Goal: Task Accomplishment & Management: Complete application form

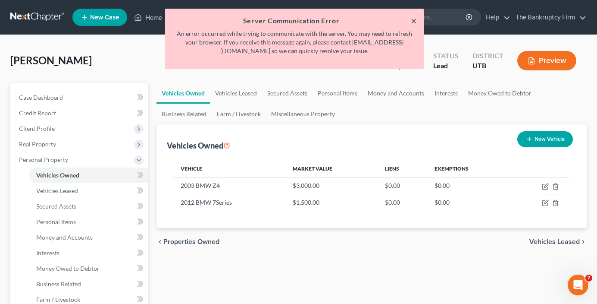
click at [415, 22] on button "×" at bounding box center [414, 21] width 6 height 10
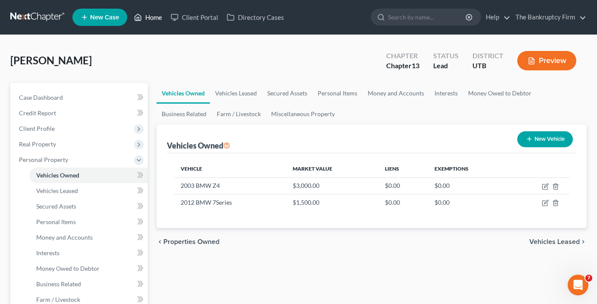
click at [151, 15] on link "Home" at bounding box center [148, 17] width 37 height 16
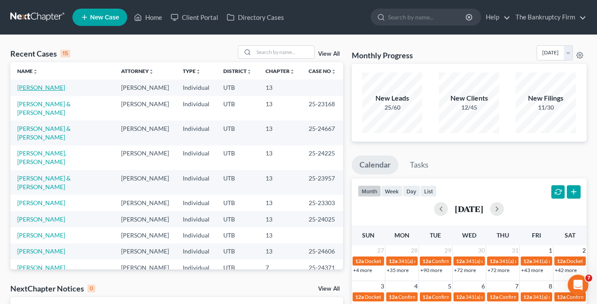
click at [31, 88] on link "[PERSON_NAME]" at bounding box center [41, 87] width 48 height 7
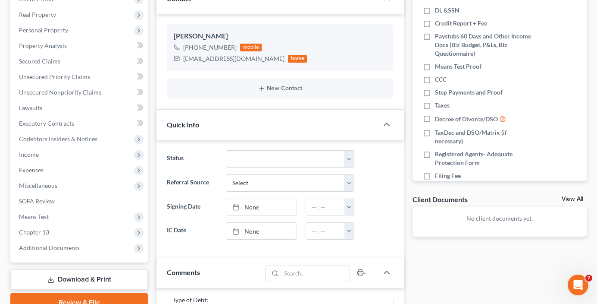
scroll to position [86, 0]
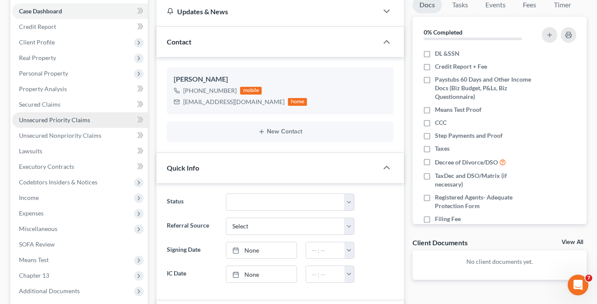
click at [80, 122] on span "Unsecured Priority Claims" at bounding box center [54, 119] width 71 height 7
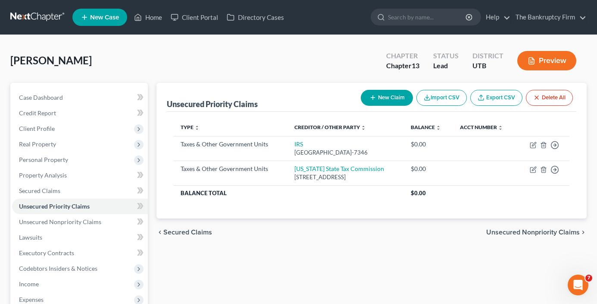
click at [381, 98] on button "New Claim" at bounding box center [387, 98] width 52 height 16
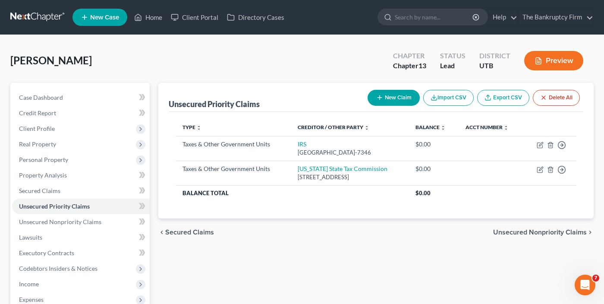
select select "0"
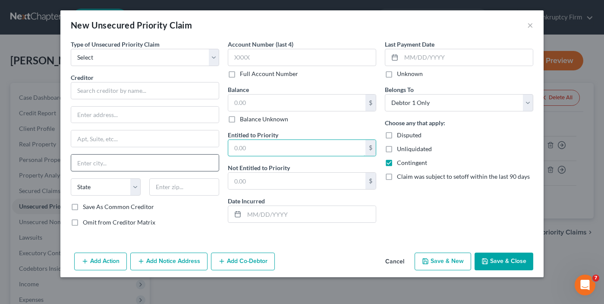
drag, startPoint x: 311, startPoint y: 149, endPoint x: 207, endPoint y: 155, distance: 105.0
click at [207, 155] on div "Type of Unsecured Priority Claim * Select Taxes & Other Government Units Domest…" at bounding box center [301, 137] width 471 height 194
type input "1,500"
drag, startPoint x: 257, startPoint y: 104, endPoint x: 233, endPoint y: 104, distance: 23.3
click at [233, 105] on input "text" at bounding box center [296, 102] width 137 height 16
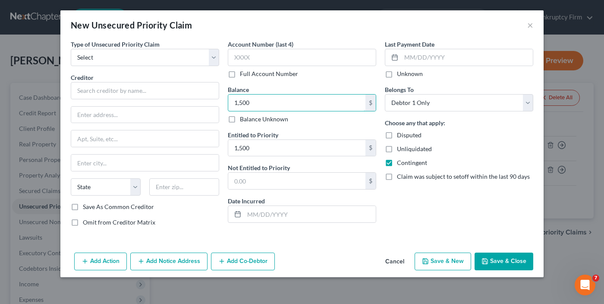
type input "1,500"
click at [501, 260] on button "Save & Close" at bounding box center [504, 261] width 59 height 18
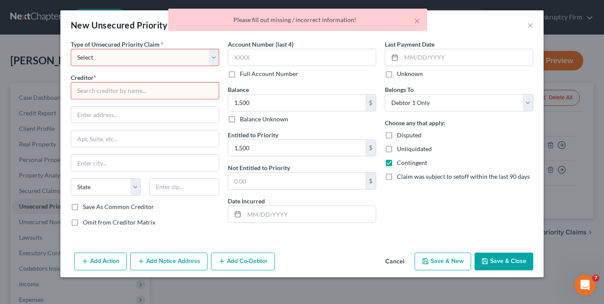
click at [140, 56] on select "Select Taxes & Other Government Units Domestic Support Obligations Extensions o…" at bounding box center [145, 57] width 148 height 17
select select "0"
click at [71, 49] on select "Select Taxes & Other Government Units Domestic Support Obligations Extensions o…" at bounding box center [145, 57] width 148 height 17
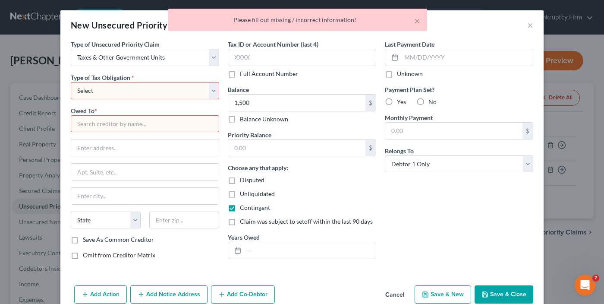
click at [209, 91] on select "Select Federal City State Franchise Tax Board Other" at bounding box center [145, 90] width 148 height 17
click at [393, 290] on button "Cancel" at bounding box center [394, 294] width 33 height 17
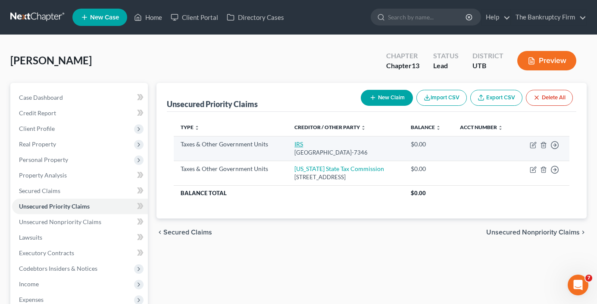
click at [295, 144] on link "IRS" at bounding box center [299, 143] width 9 height 7
select select "0"
select select "39"
select select "0"
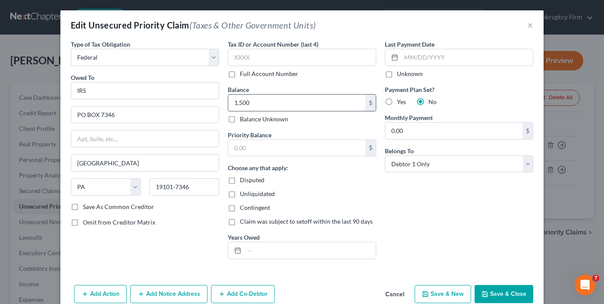
drag, startPoint x: 237, startPoint y: 101, endPoint x: 300, endPoint y: 106, distance: 63.2
click at [294, 110] on input "1,500" at bounding box center [296, 102] width 137 height 16
type input "1,000"
click at [266, 145] on input "text" at bounding box center [296, 148] width 137 height 16
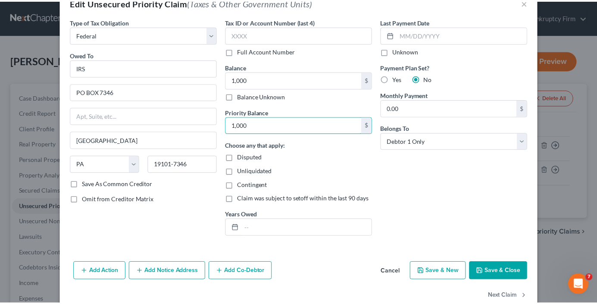
scroll to position [41, 0]
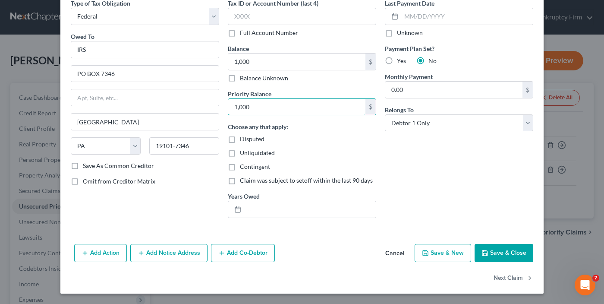
type input "1,000"
click at [488, 254] on button "Save & Close" at bounding box center [504, 253] width 59 height 18
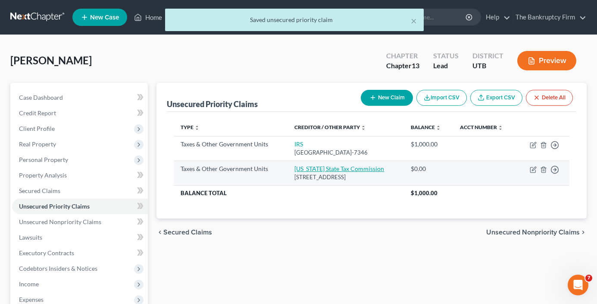
click at [318, 168] on link "[US_STATE] State Tax Commission" at bounding box center [340, 168] width 90 height 7
select select "2"
select select "46"
select select "0"
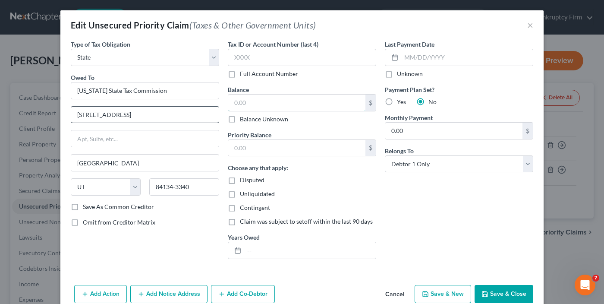
type input "[STREET_ADDRESS]"
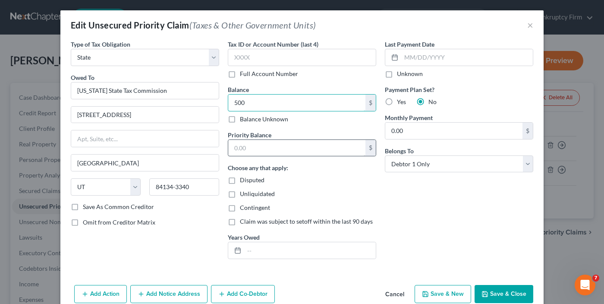
type input "500"
click at [276, 154] on input "text" at bounding box center [296, 148] width 137 height 16
type input "500"
click at [509, 295] on button "Save & Close" at bounding box center [504, 294] width 59 height 18
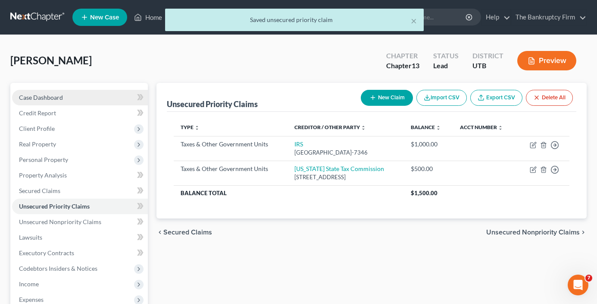
click at [66, 95] on link "Case Dashboard" at bounding box center [80, 98] width 136 height 16
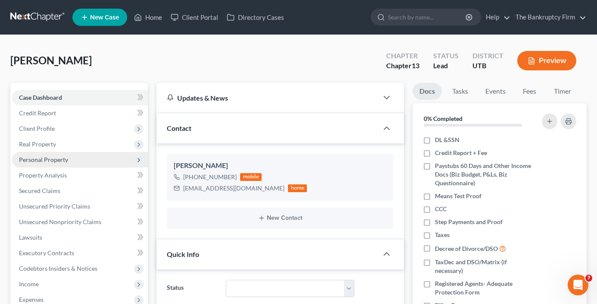
click at [40, 160] on span "Personal Property" at bounding box center [43, 159] width 49 height 7
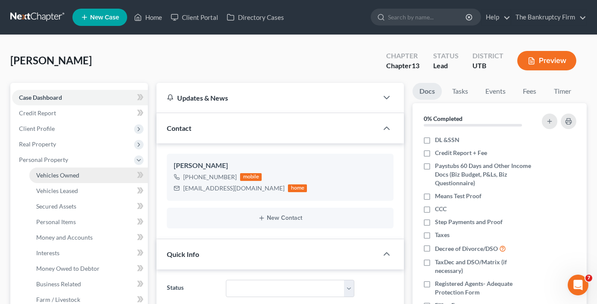
click at [68, 173] on span "Vehicles Owned" at bounding box center [57, 174] width 43 height 7
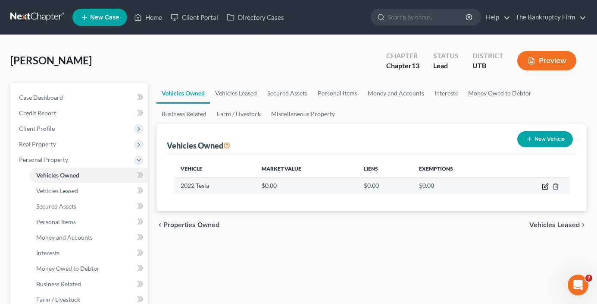
click at [544, 185] on icon "button" at bounding box center [545, 186] width 7 height 7
select select "0"
select select "4"
select select "0"
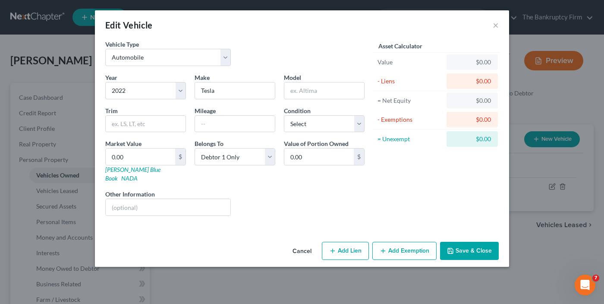
click at [299, 242] on button "Cancel" at bounding box center [302, 250] width 33 height 17
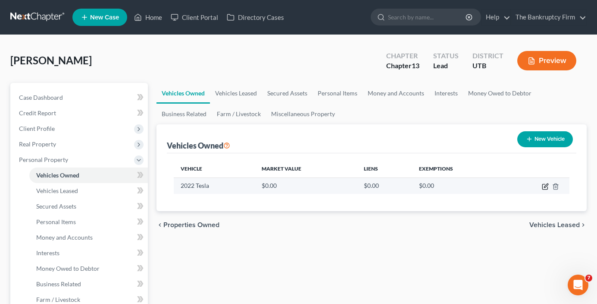
click at [545, 189] on icon "button" at bounding box center [545, 186] width 5 height 5
select select "0"
select select "4"
select select "0"
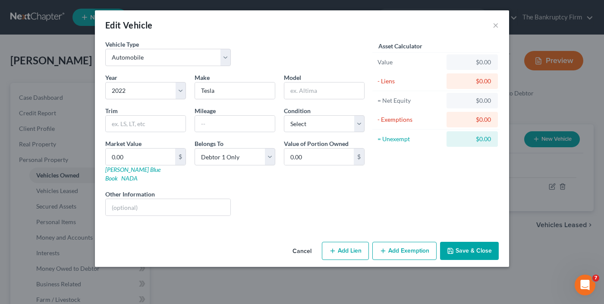
click at [303, 242] on button "Cancel" at bounding box center [302, 250] width 33 height 17
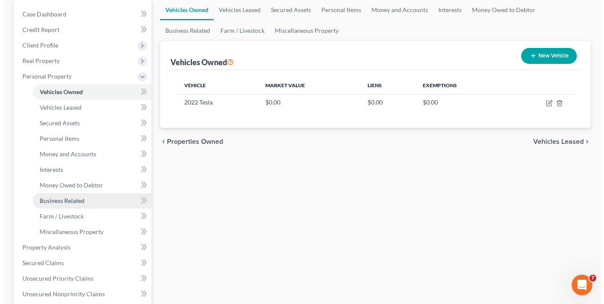
scroll to position [86, 0]
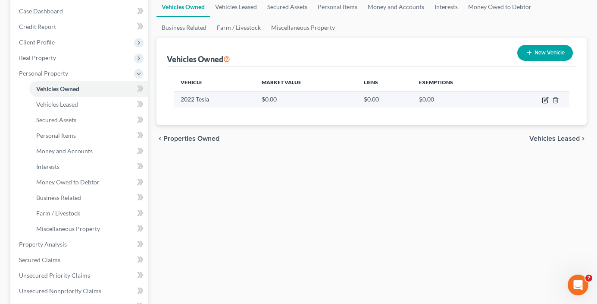
click at [547, 103] on icon "button" at bounding box center [545, 100] width 5 height 5
select select "0"
select select "4"
select select "0"
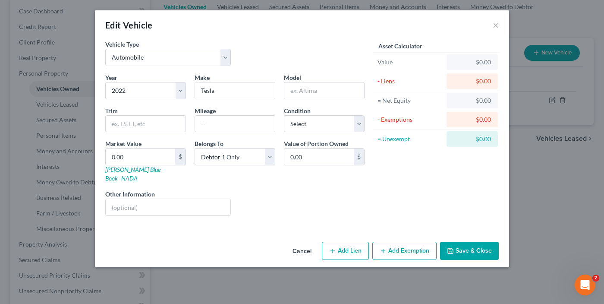
click at [400, 242] on button "Add Exemption" at bounding box center [404, 251] width 64 height 18
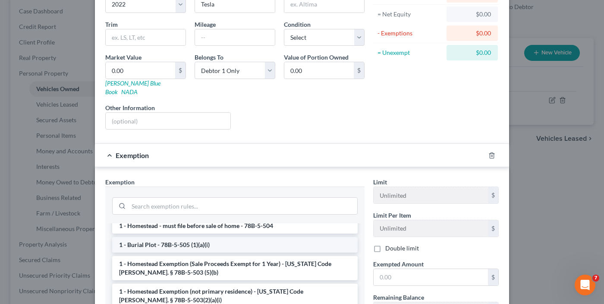
scroll to position [0, 0]
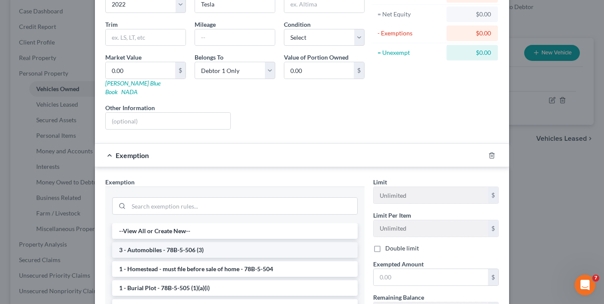
click at [181, 242] on li "3 - Automobiles - 78B-5-506 (3)" at bounding box center [234, 250] width 245 height 16
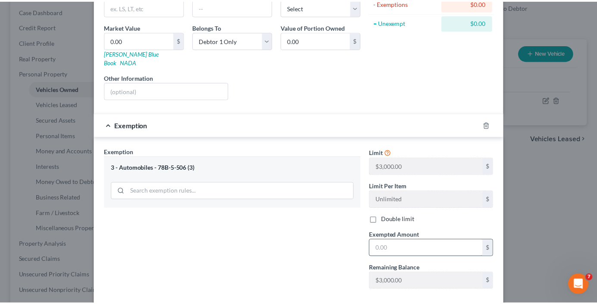
scroll to position [155, 0]
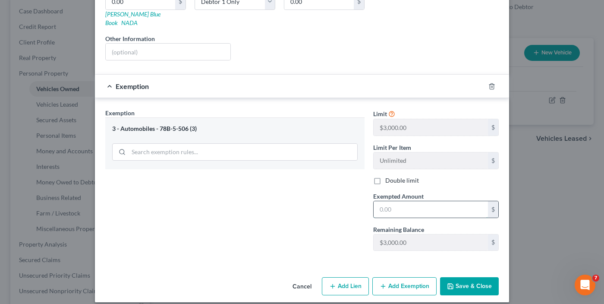
click at [393, 201] on input "text" at bounding box center [431, 209] width 114 height 16
type input "3,000"
click at [458, 277] on button "Save & Close" at bounding box center [469, 286] width 59 height 18
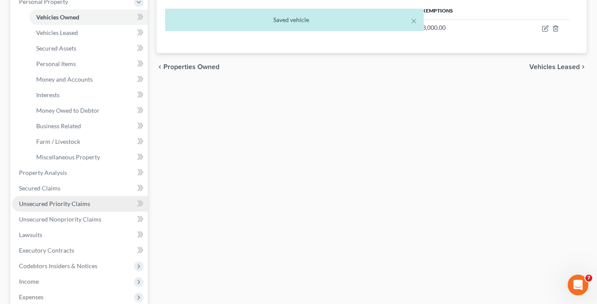
scroll to position [173, 0]
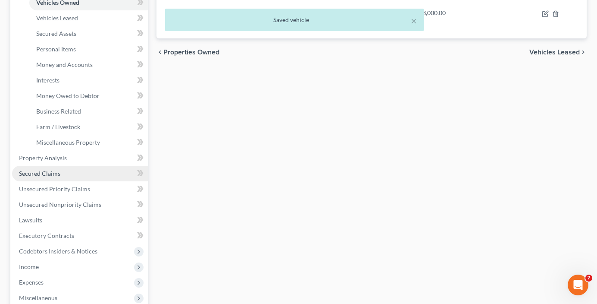
click at [38, 173] on span "Secured Claims" at bounding box center [39, 173] width 41 height 7
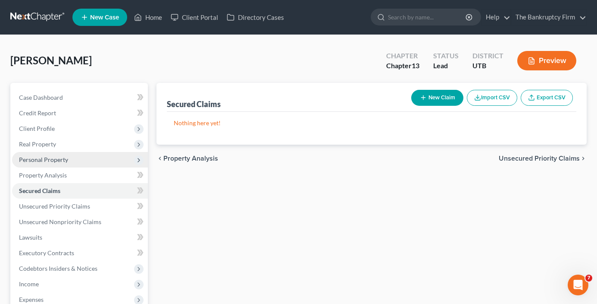
click at [41, 160] on span "Personal Property" at bounding box center [43, 159] width 49 height 7
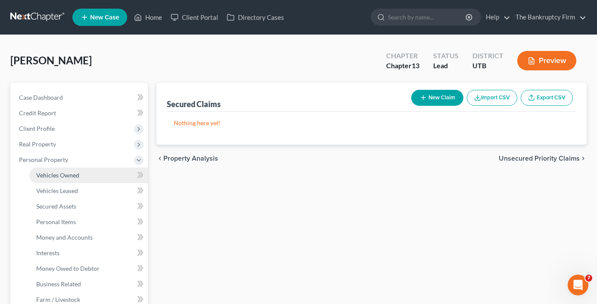
click at [58, 176] on span "Vehicles Owned" at bounding box center [57, 174] width 43 height 7
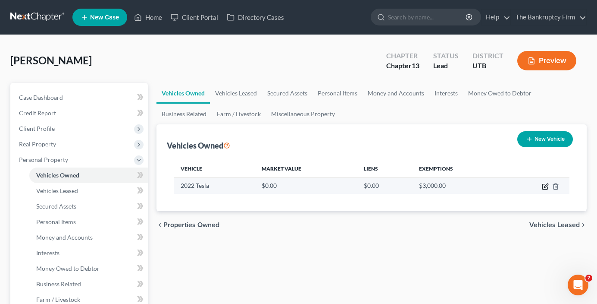
click at [544, 187] on icon "button" at bounding box center [545, 186] width 7 height 7
select select "0"
select select "4"
select select "0"
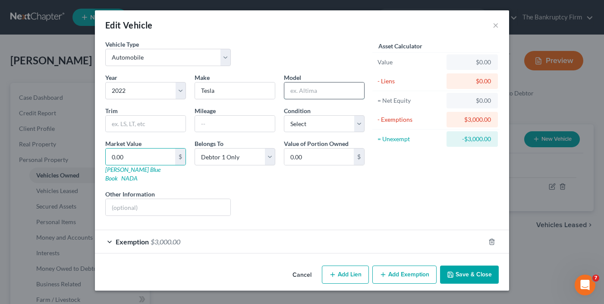
click at [292, 91] on input "text" at bounding box center [324, 90] width 80 height 16
click at [324, 85] on input "Model 3" at bounding box center [324, 90] width 80 height 16
type input "Model 3 Long Range"
type input "2"
type input "2.00"
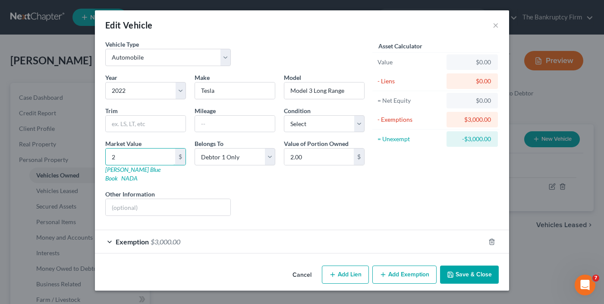
type input "25"
type input "25.00"
type input "250"
type input "250.00"
type input "2500"
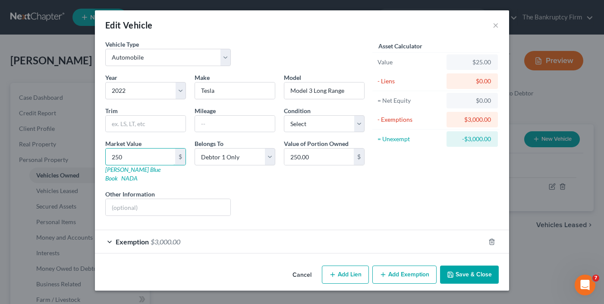
type input "2,500.00"
type input "2,5000"
type input "25,000.00"
type input "25,000"
click at [473, 265] on button "Save & Close" at bounding box center [469, 274] width 59 height 18
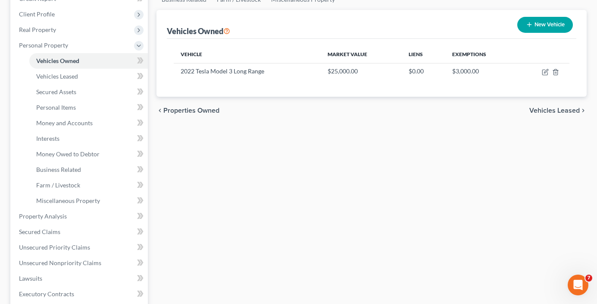
scroll to position [129, 0]
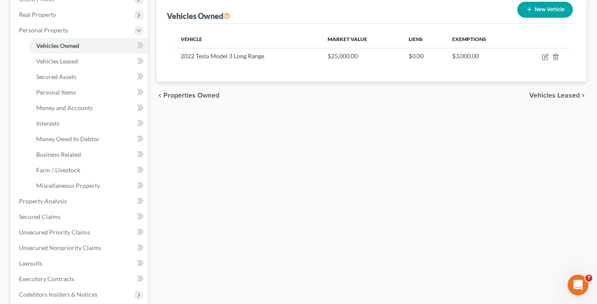
click at [201, 211] on div "Vehicles Owned Vehicles Leased Secured Assets Personal Items Money and Accounts…" at bounding box center [371, 210] width 439 height 514
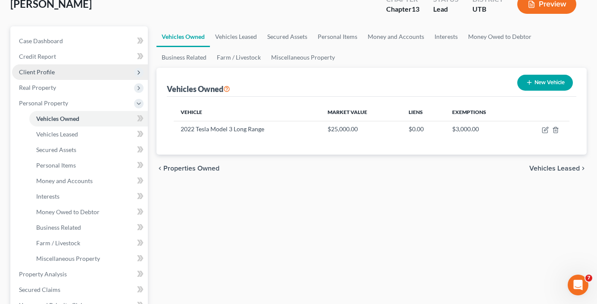
scroll to position [0, 0]
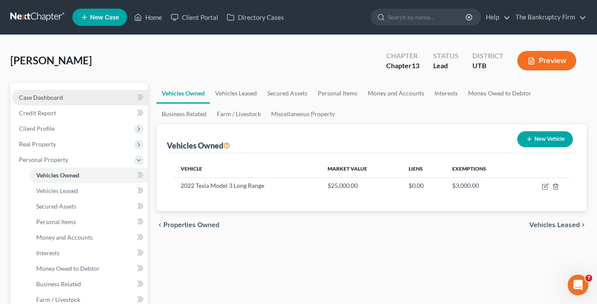
click at [62, 96] on span "Case Dashboard" at bounding box center [41, 97] width 44 height 7
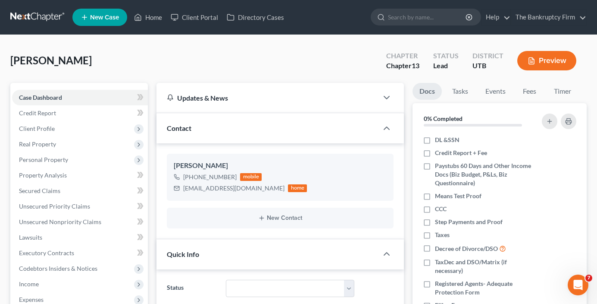
click at [136, 52] on div "[PERSON_NAME] Upgraded Chapter Chapter 13 Status Lead District UTB Preview" at bounding box center [298, 64] width 577 height 38
click at [46, 132] on span "Client Profile" at bounding box center [80, 129] width 136 height 16
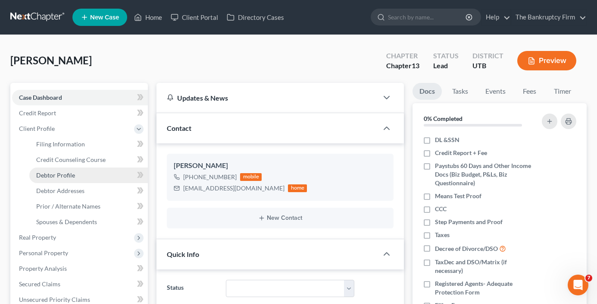
click at [62, 175] on span "Debtor Profile" at bounding box center [55, 174] width 39 height 7
select select "0"
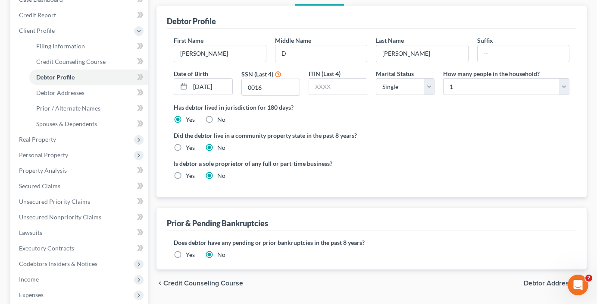
scroll to position [129, 0]
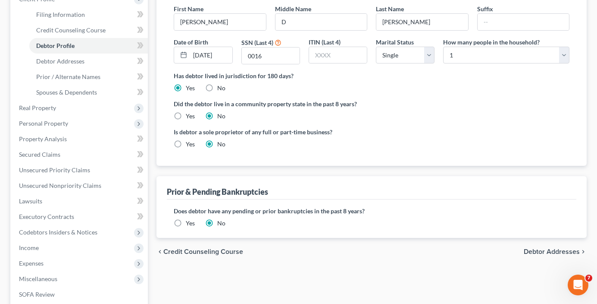
click at [186, 225] on label "Yes" at bounding box center [190, 223] width 9 height 9
click at [189, 224] on input "Yes" at bounding box center [192, 222] width 6 height 6
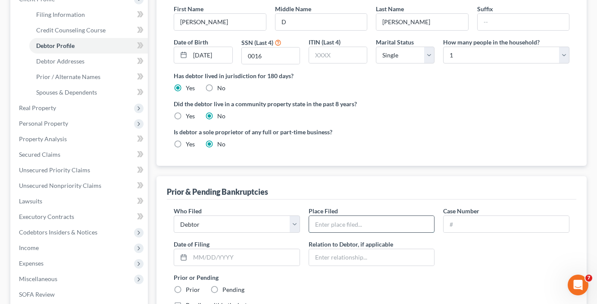
click at [351, 224] on input "text" at bounding box center [372, 224] width 126 height 16
type input "[US_STATE] Ch 7"
click at [456, 222] on input "text" at bounding box center [507, 224] width 126 height 16
paste input "23-23196"
type input "23-23196"
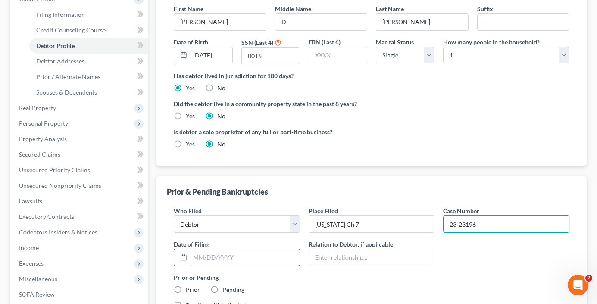
click at [202, 258] on input "text" at bounding box center [245, 257] width 110 height 16
type input "[DATE]"
click at [186, 287] on label "Prior" at bounding box center [193, 289] width 14 height 9
click at [189, 287] on input "Prior" at bounding box center [192, 288] width 6 height 6
radio input "true"
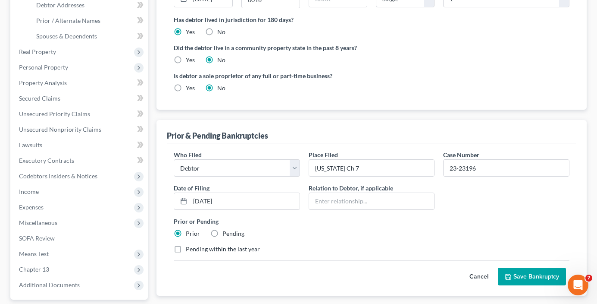
scroll to position [259, 0]
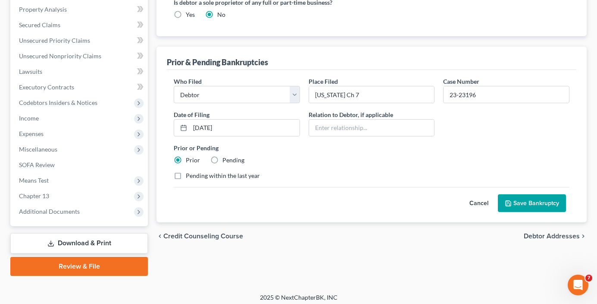
click at [535, 201] on button "Save Bankruptcy" at bounding box center [532, 203] width 68 height 18
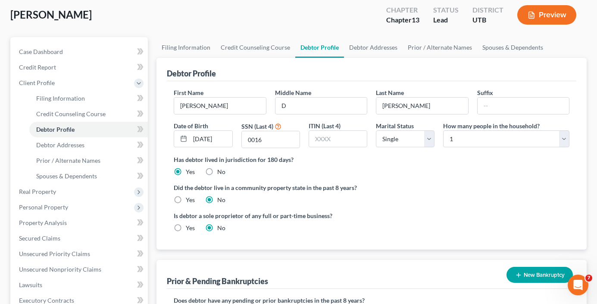
scroll to position [0, 0]
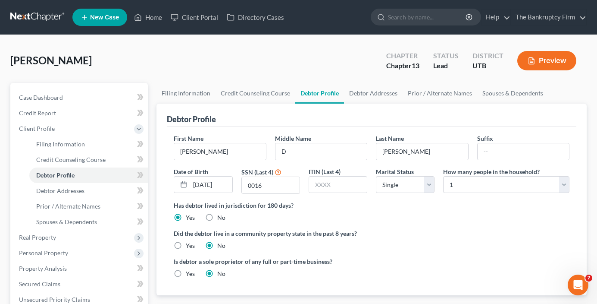
click at [148, 65] on div "[PERSON_NAME] Upgraded Chapter Chapter 13 Status Lead District UTB Preview" at bounding box center [298, 64] width 577 height 38
click at [149, 83] on div "Case Dashboard Payments Invoices Payments Payments Credit Report Client Profile" at bounding box center [79, 309] width 146 height 452
click at [149, 84] on div "Case Dashboard Payments Invoices Payments Payments Credit Report Client Profile" at bounding box center [79, 309] width 146 height 452
click at [149, 83] on div "Case Dashboard Payments Invoices Payments Payments Credit Report Client Profile" at bounding box center [79, 309] width 146 height 452
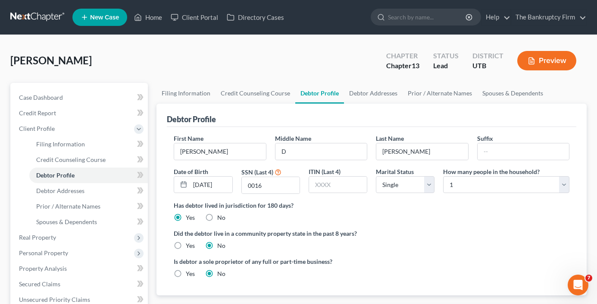
click at [149, 83] on div "Case Dashboard Payments Invoices Payments Payments Credit Report Client Profile" at bounding box center [79, 309] width 146 height 452
click at [81, 94] on link "Case Dashboard" at bounding box center [80, 98] width 136 height 16
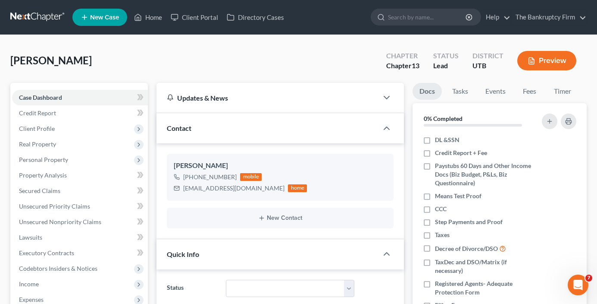
scroll to position [68, 0]
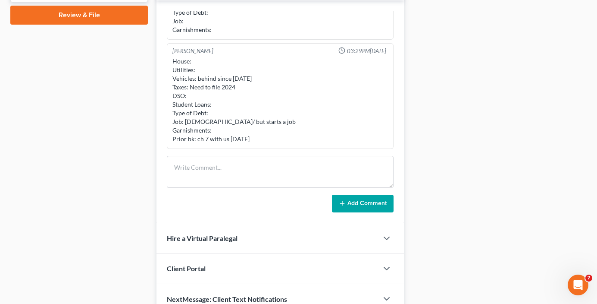
scroll to position [431, 0]
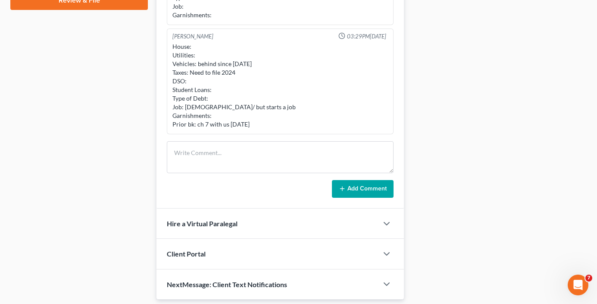
drag, startPoint x: 435, startPoint y: 94, endPoint x: 431, endPoint y: 97, distance: 4.4
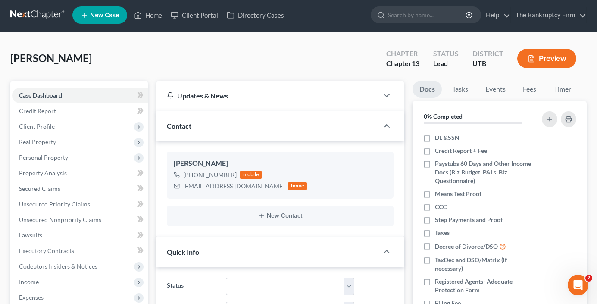
scroll to position [0, 0]
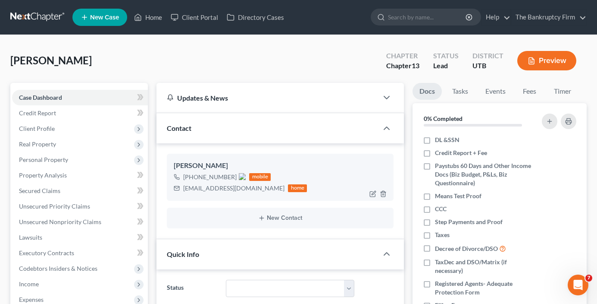
drag, startPoint x: 231, startPoint y: 174, endPoint x: 226, endPoint y: 174, distance: 5.2
click at [199, 178] on span "[PHONE_NUMBER]" at bounding box center [214, 176] width 63 height 7
click at [232, 175] on span "[PHONE_NUMBER]" at bounding box center [214, 176] width 63 height 7
click at [239, 174] on img at bounding box center [242, 176] width 7 height 7
